Goal: Find specific page/section: Find specific page/section

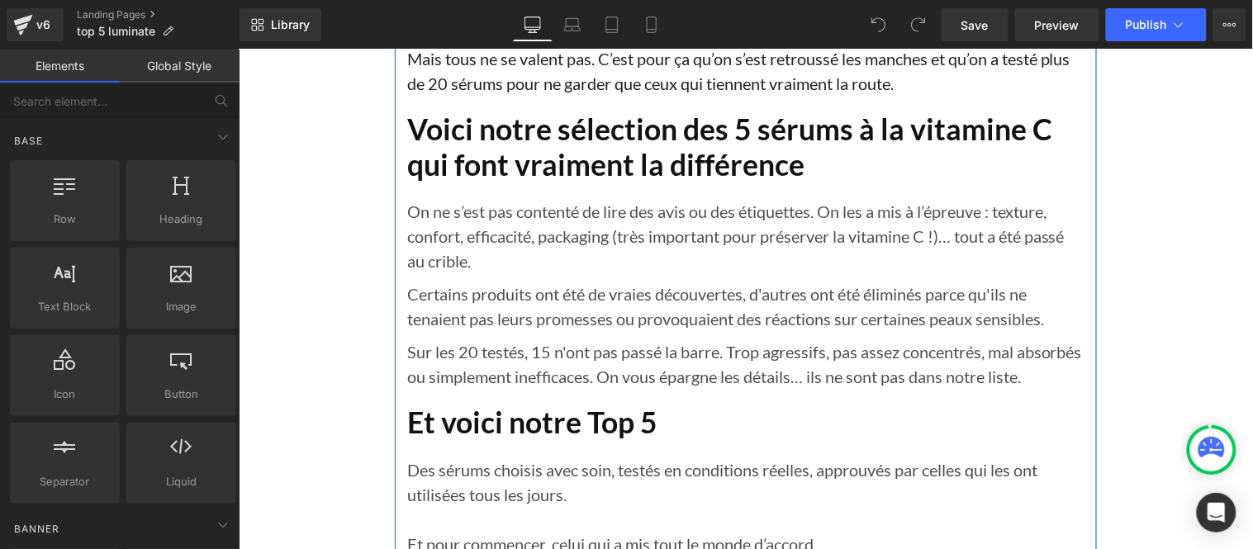
scroll to position [1651, 0]
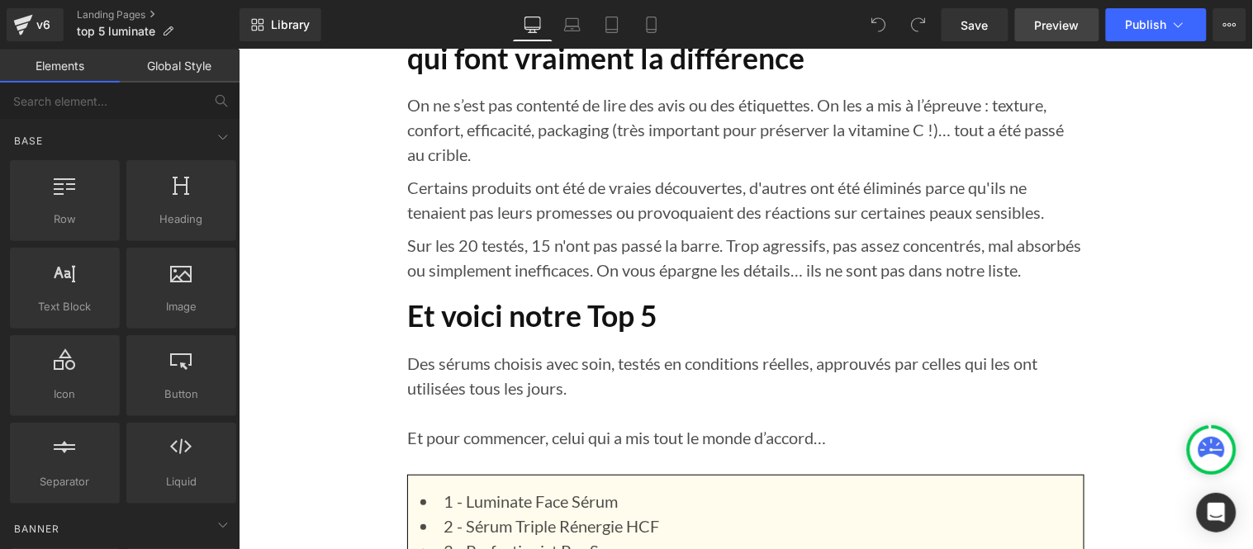
click at [1049, 25] on span "Preview" at bounding box center [1057, 25] width 45 height 17
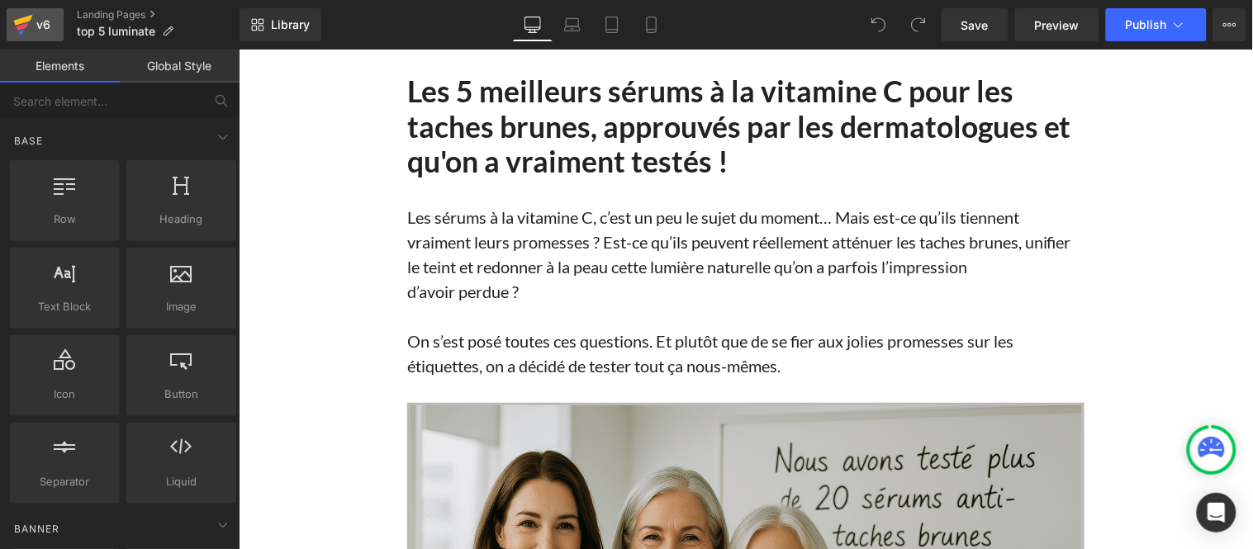
click at [31, 12] on icon at bounding box center [23, 24] width 20 height 41
